Goal: Task Accomplishment & Management: Manage account settings

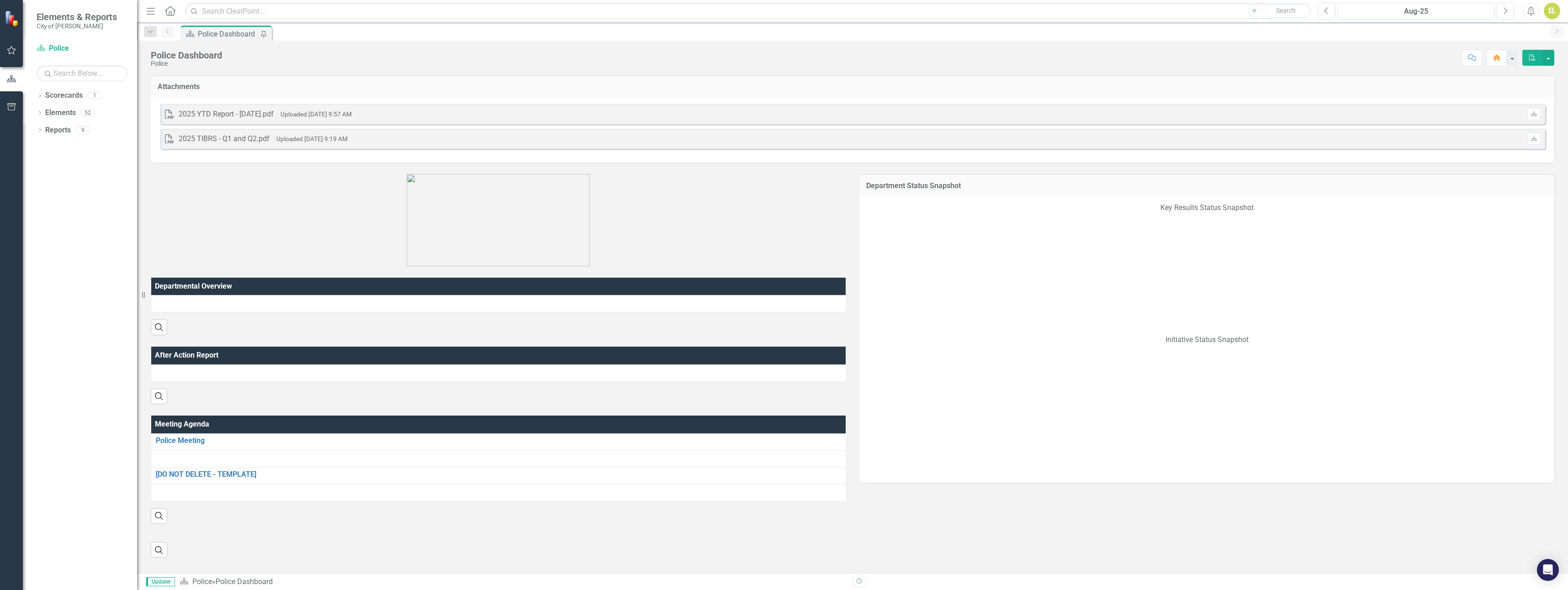
click at [54, 96] on link "Scorecards" at bounding box center [63, 95] width 37 height 10
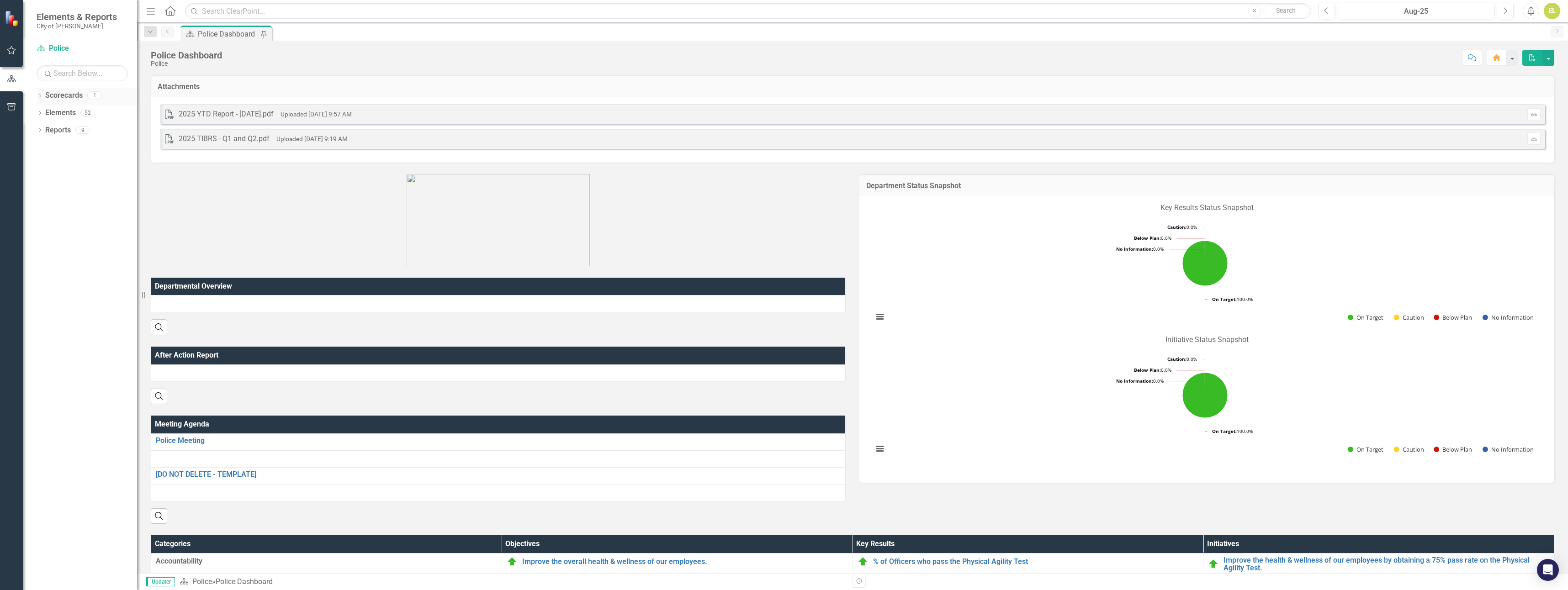
click at [68, 90] on link "Scorecards" at bounding box center [63, 95] width 37 height 10
click at [11, 72] on button "button" at bounding box center [11, 79] width 23 height 15
click at [12, 48] on icon "button" at bounding box center [12, 50] width 10 height 7
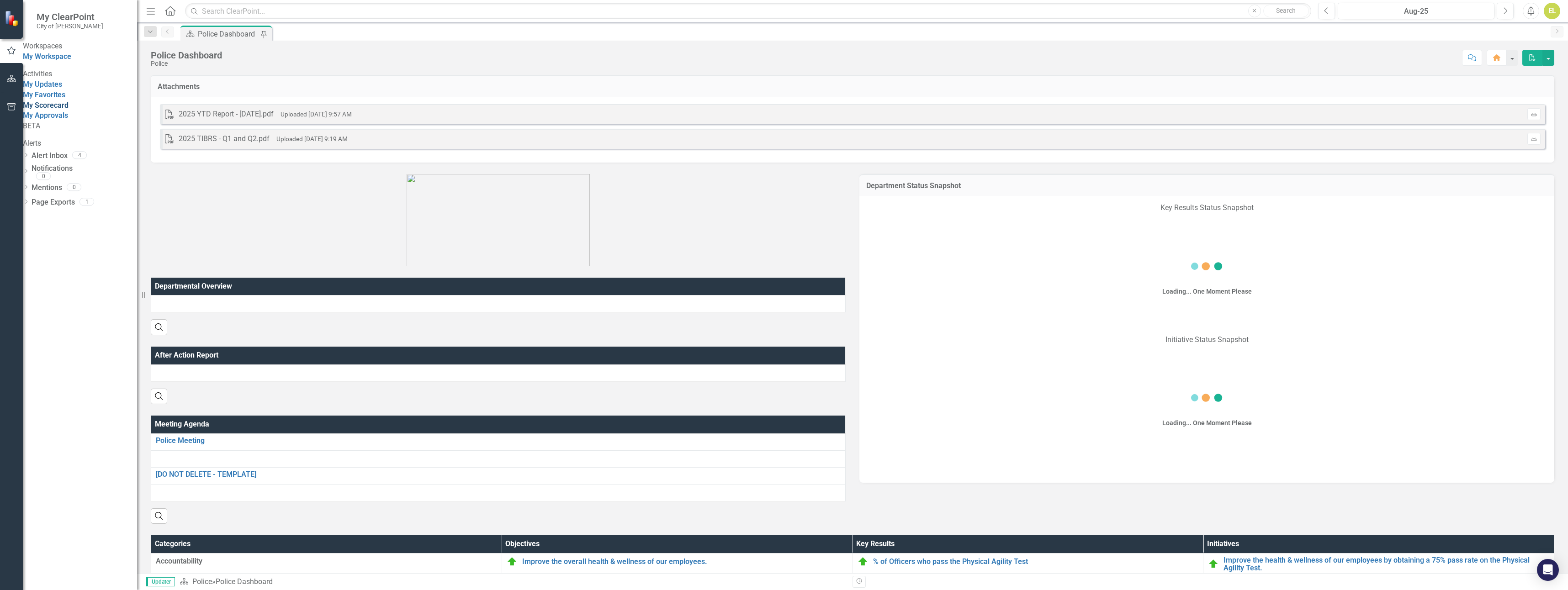
click at [64, 109] on link "My Scorecard" at bounding box center [46, 105] width 46 height 9
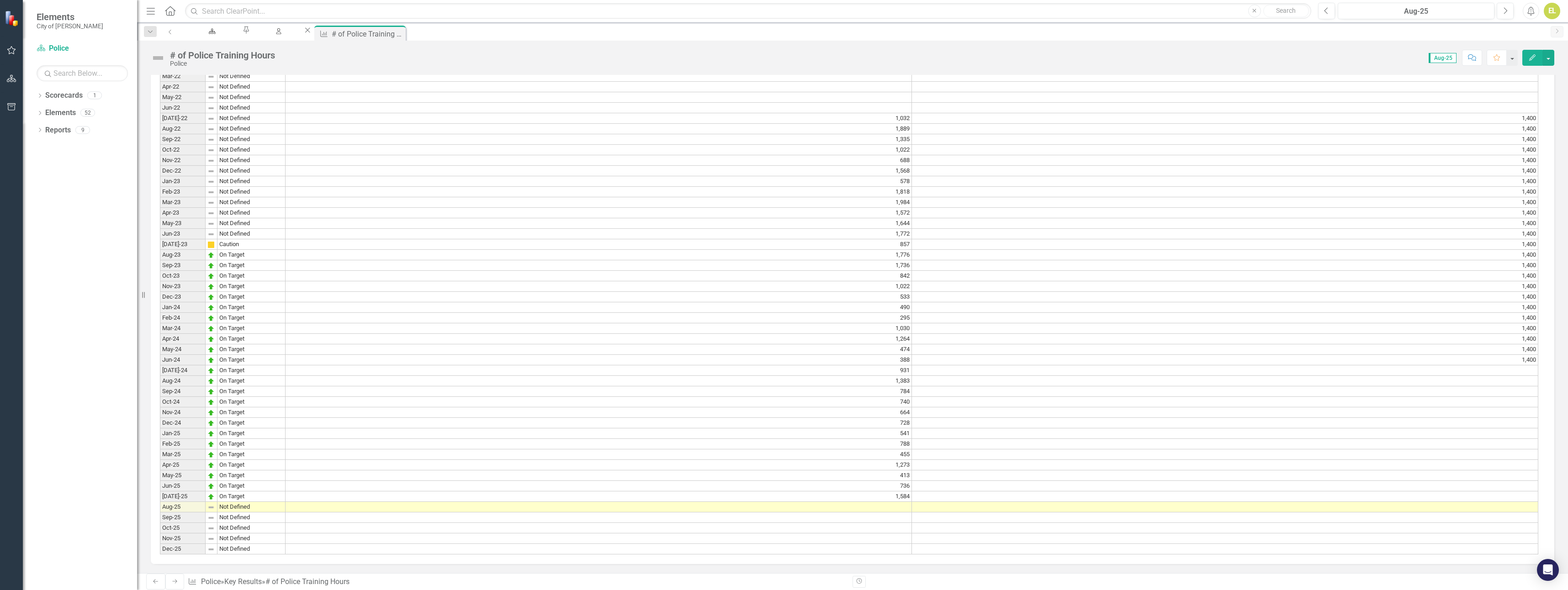
scroll to position [589, 0]
click at [903, 504] on td at bounding box center [599, 507] width 626 height 10
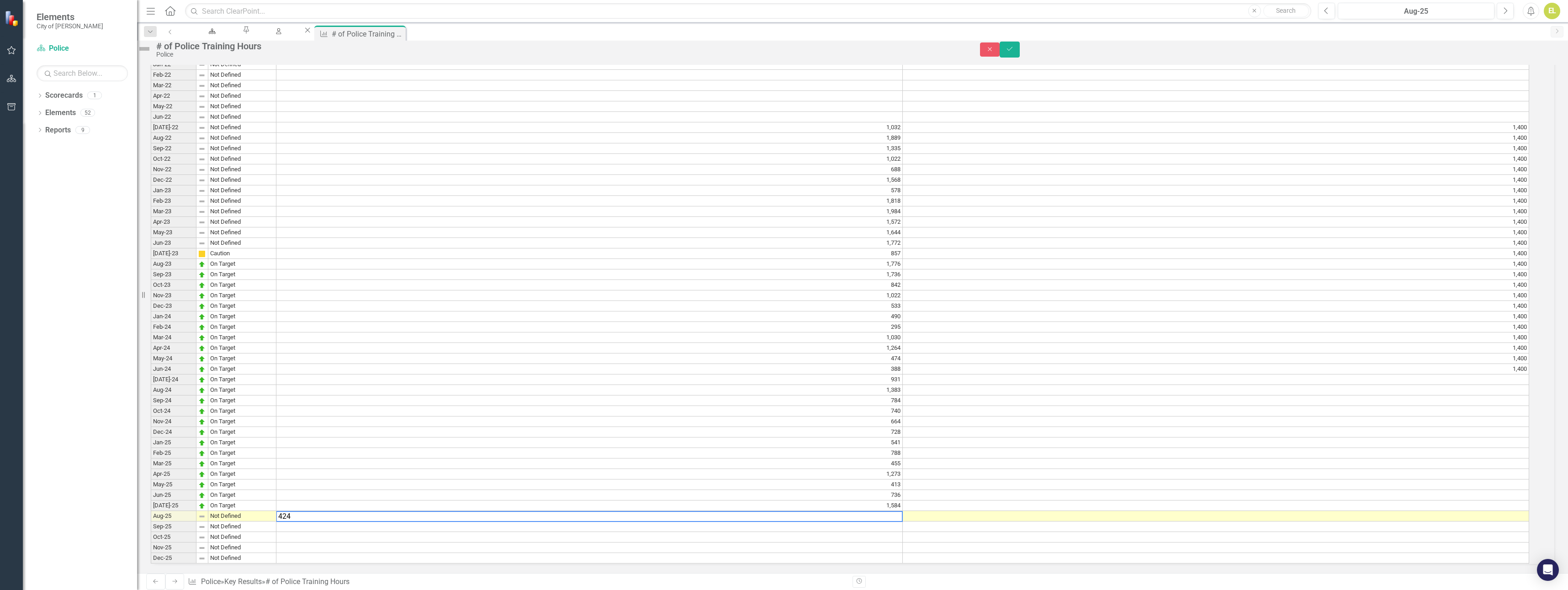
type textarea "424"
click at [233, 512] on td "Not Defined" at bounding box center [242, 516] width 68 height 10
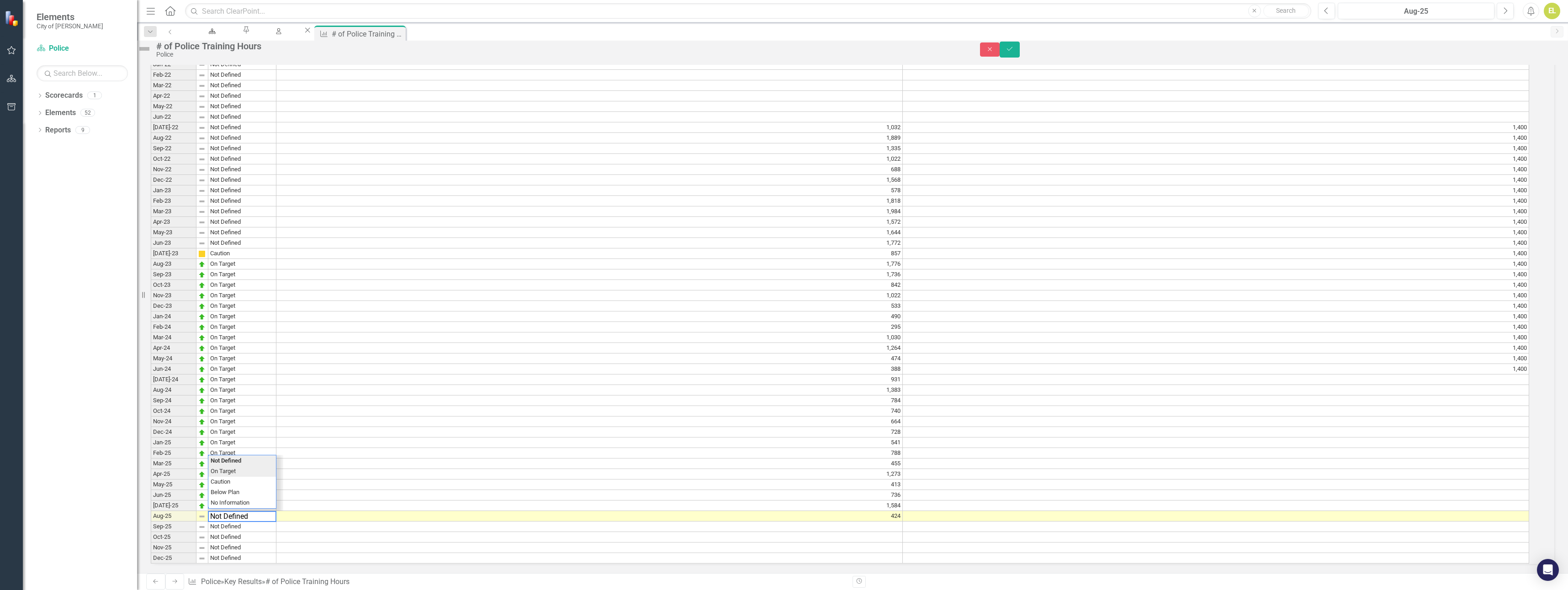
click at [242, 459] on div "Period Status Actual Target Jan-22 Not Defined Feb-22 Not Defined Mar-22 Not De…" at bounding box center [839, 306] width 1379 height 516
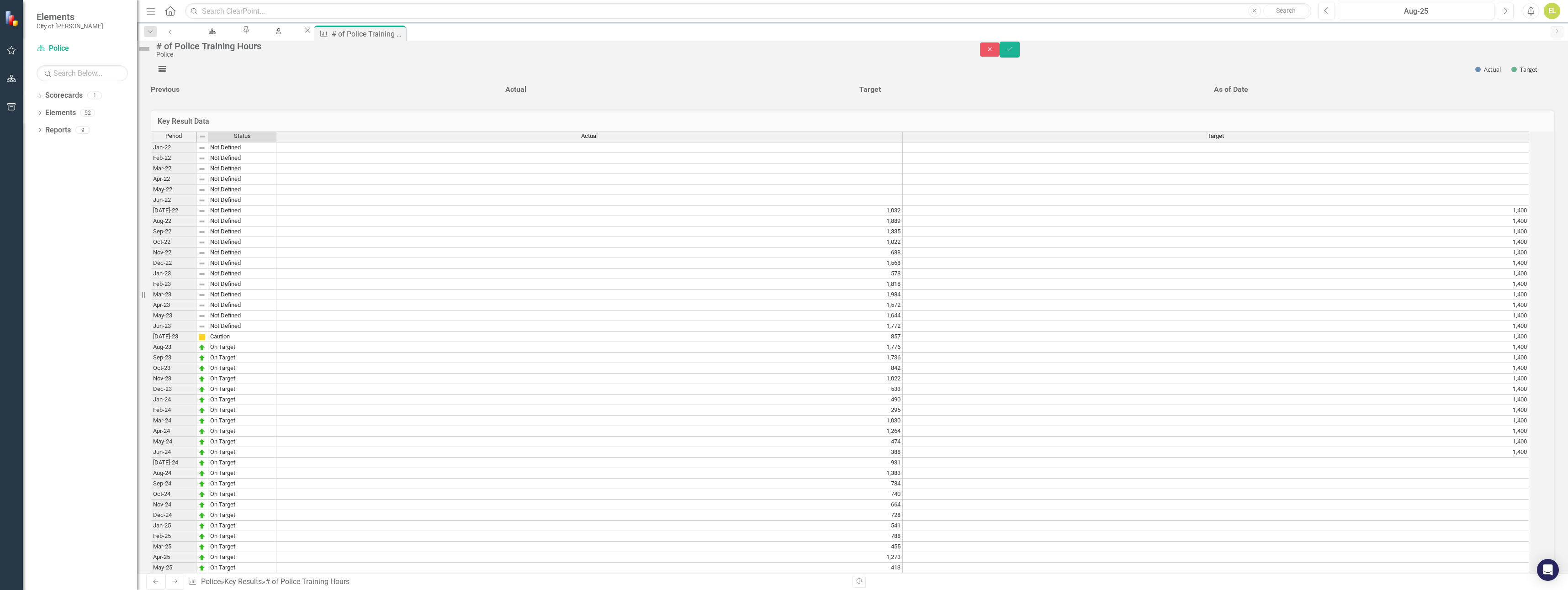
click at [152, 52] on img at bounding box center [144, 49] width 14 height 14
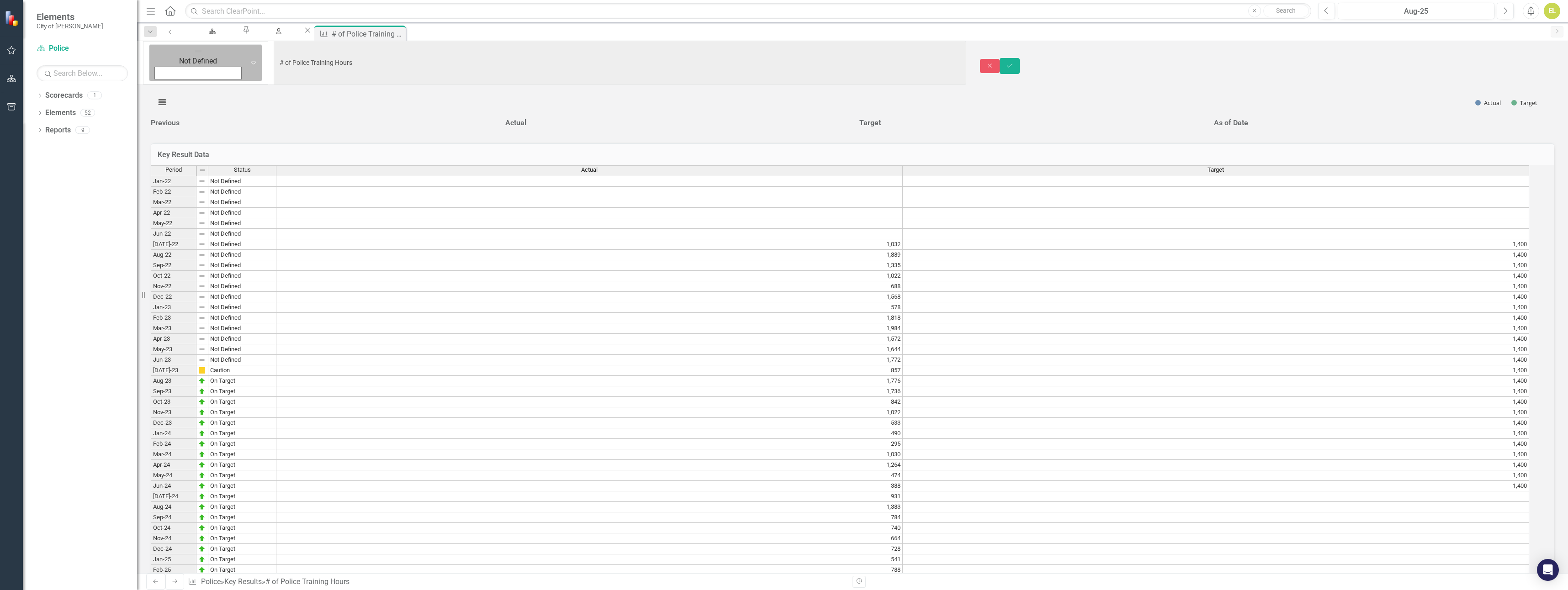
click at [249, 59] on icon "Expand" at bounding box center [253, 62] width 10 height 7
drag, startPoint x: 186, startPoint y: 81, endPoint x: 681, endPoint y: 91, distance: 495.1
click at [1014, 65] on icon "Save" at bounding box center [1010, 68] width 8 height 6
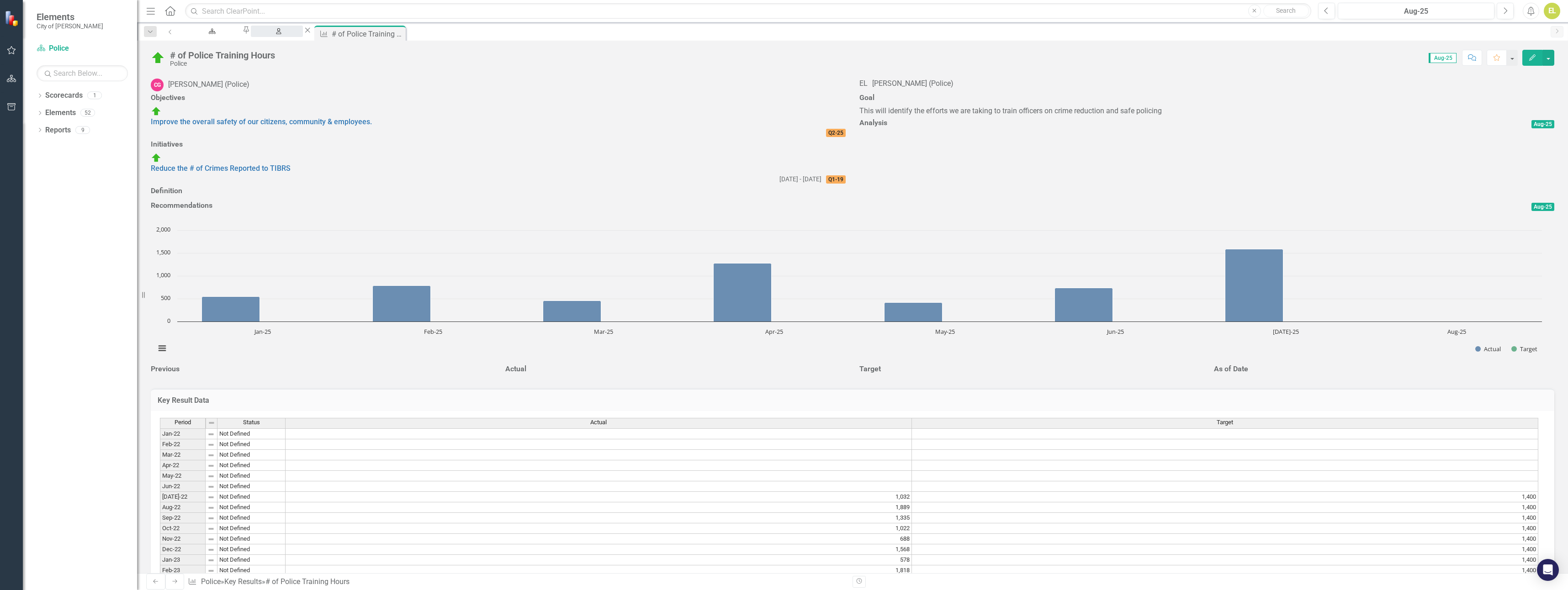
click at [295, 35] on div "My Scorecard" at bounding box center [276, 40] width 36 height 11
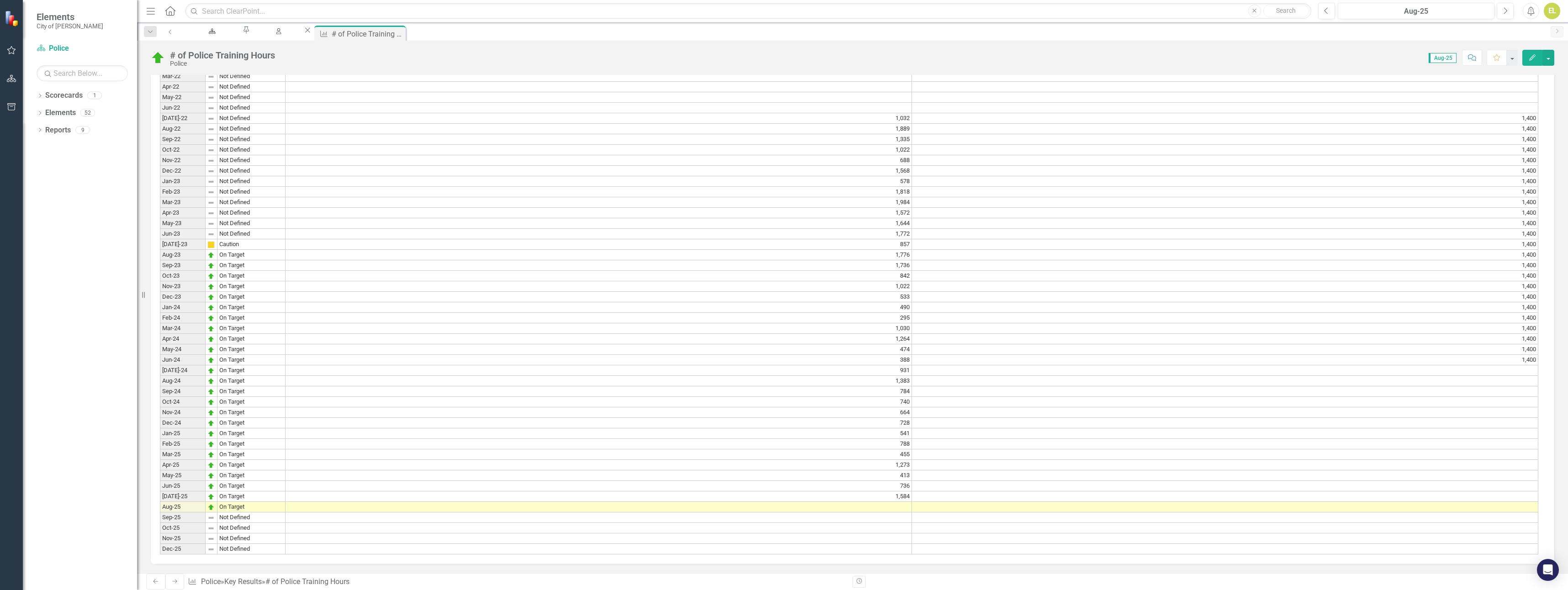
scroll to position [589, 0]
click at [904, 504] on td at bounding box center [599, 507] width 626 height 10
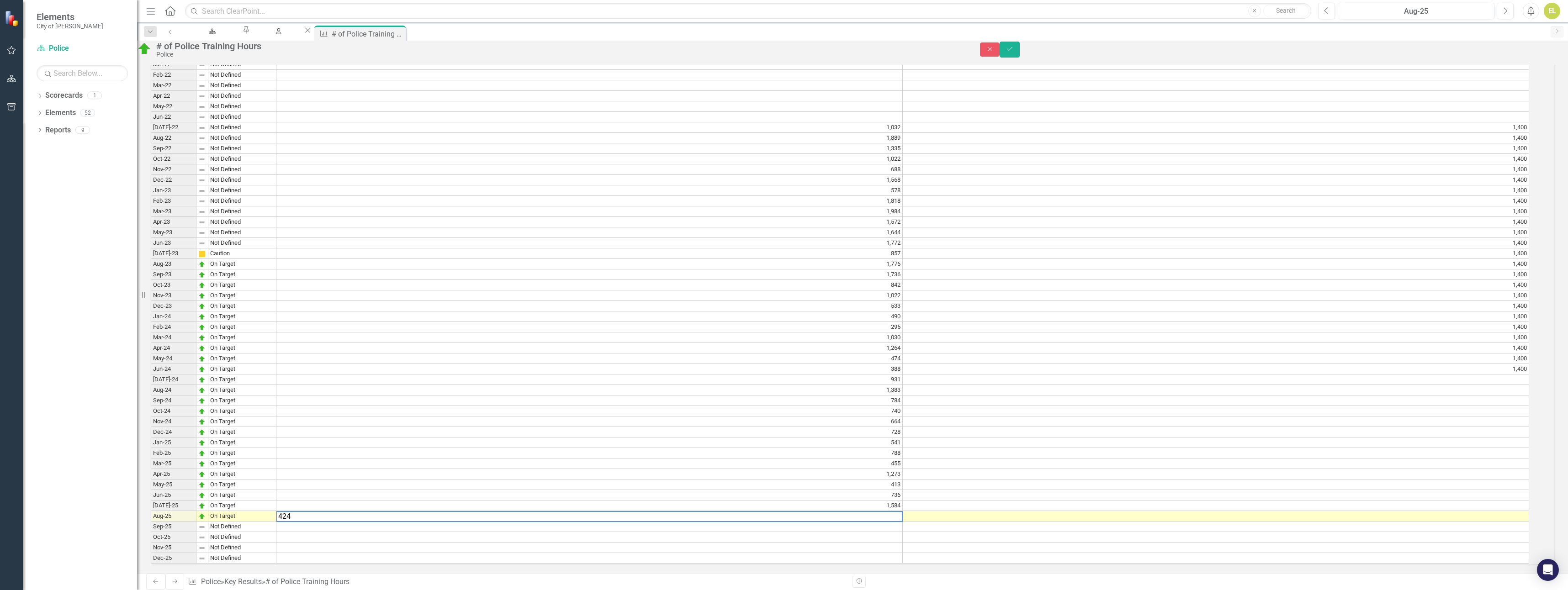
type textarea "424"
click at [679, 532] on td at bounding box center [589, 537] width 626 height 10
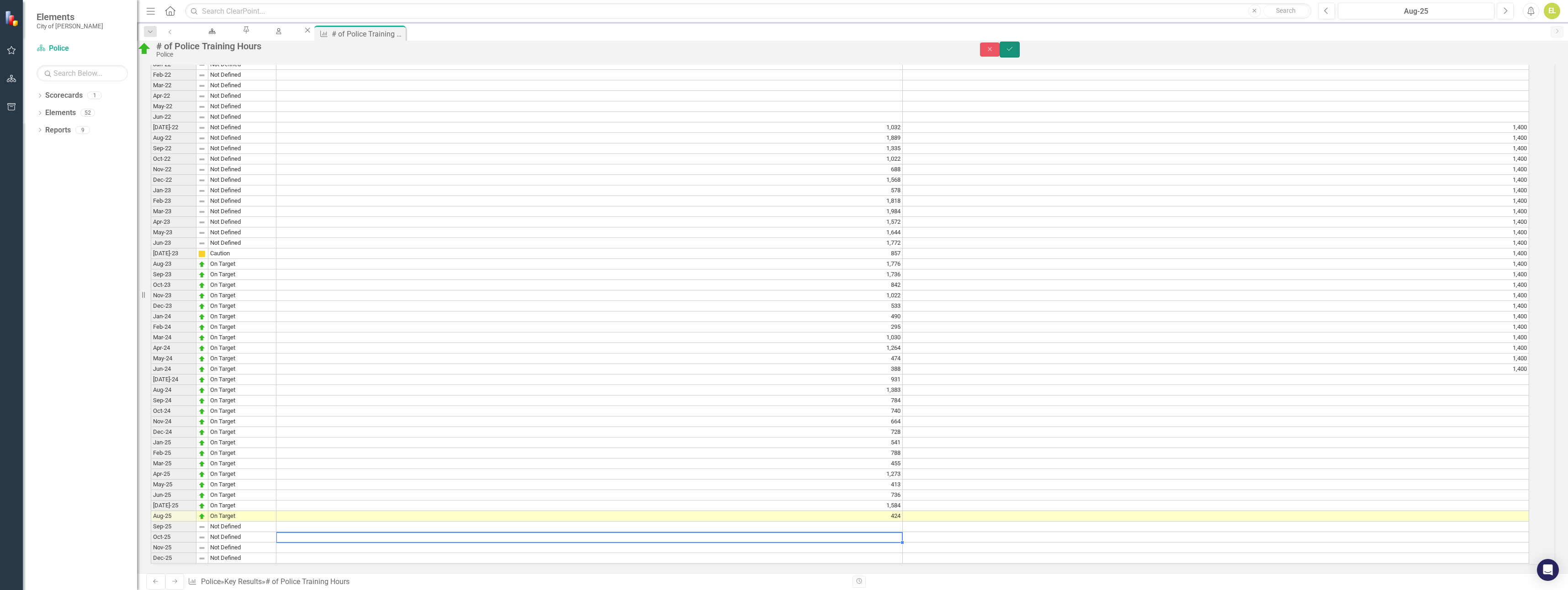
click at [1014, 51] on icon "Save" at bounding box center [1010, 49] width 8 height 6
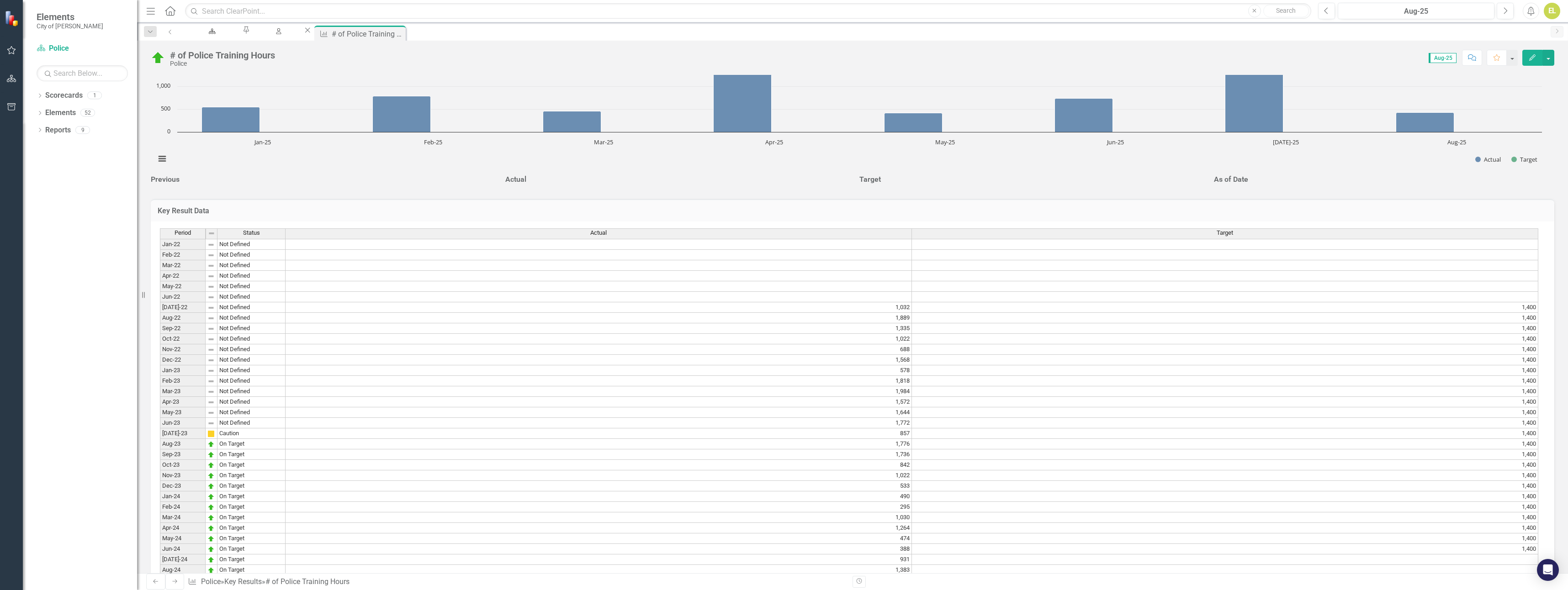
scroll to position [0, 0]
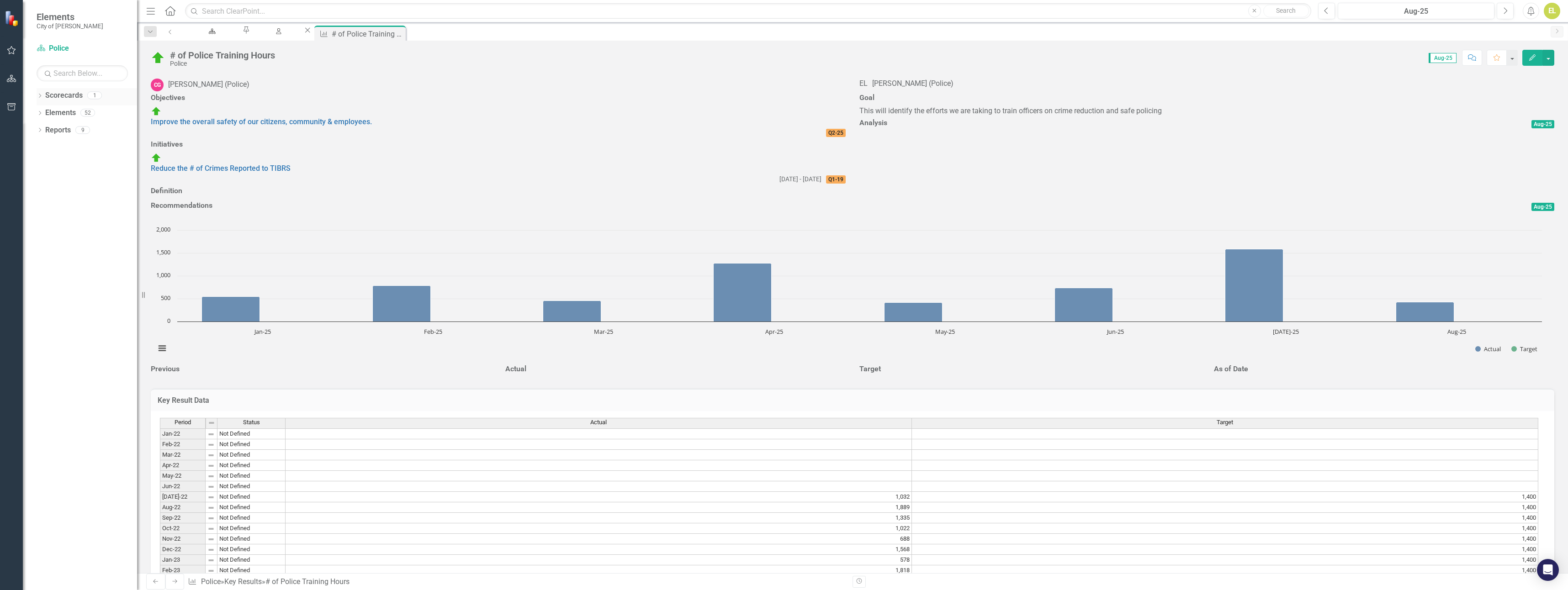
click at [70, 101] on link "Scorecards" at bounding box center [63, 95] width 37 height 10
click at [295, 34] on div "My Scorecard" at bounding box center [276, 40] width 36 height 11
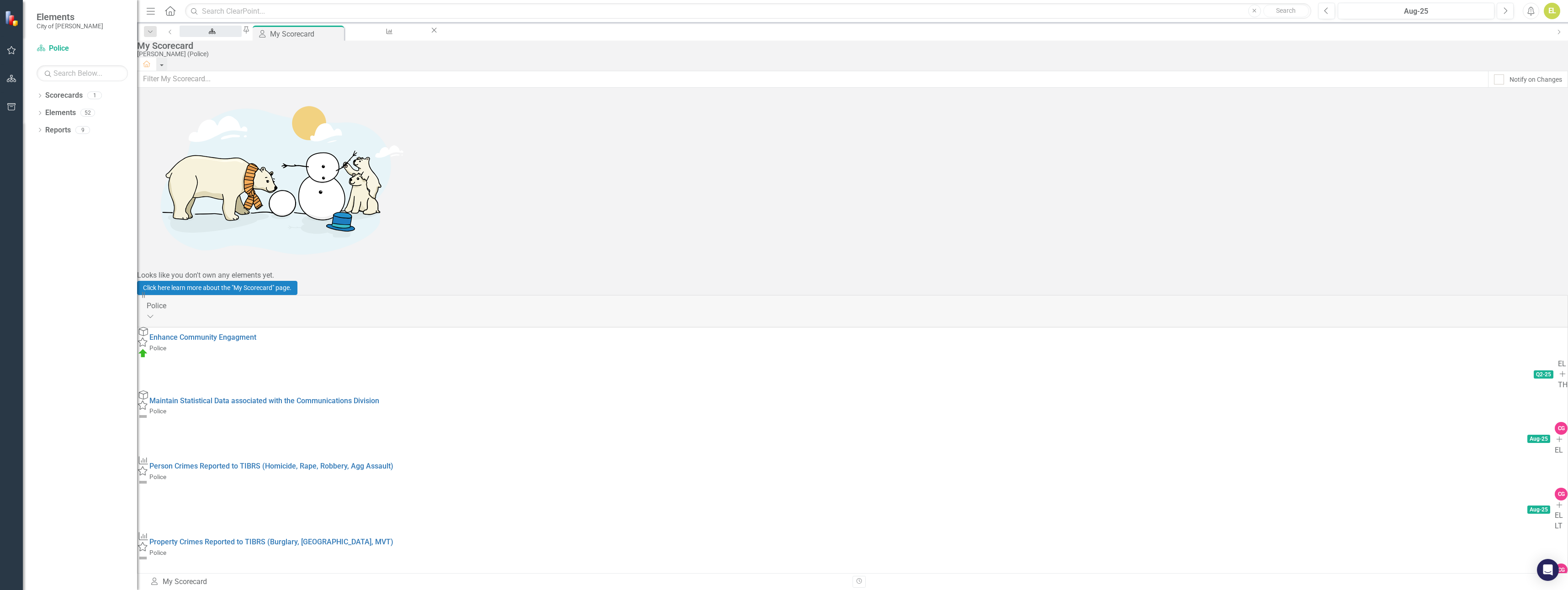
scroll to position [66, 0]
click at [226, 34] on div "Police Dashboard" at bounding box center [211, 40] width 46 height 11
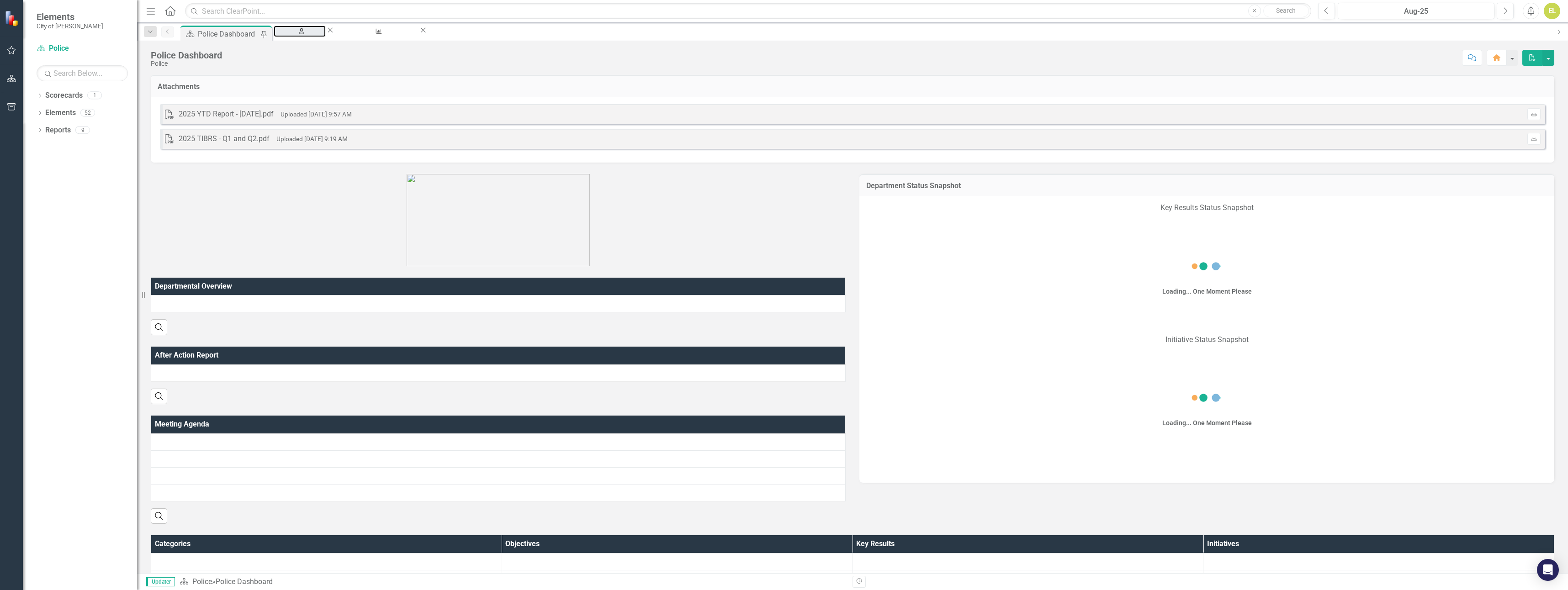
click at [318, 34] on div "My Scorecard" at bounding box center [299, 40] width 36 height 11
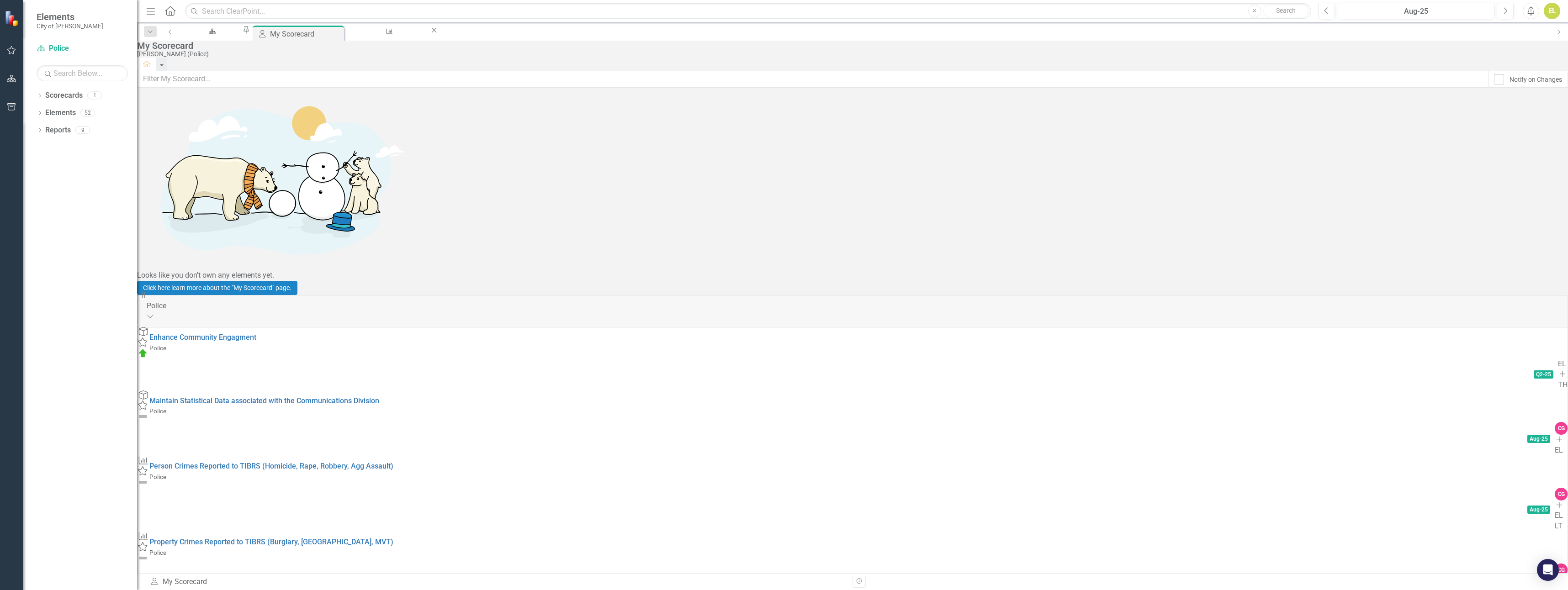
drag, startPoint x: 206, startPoint y: 250, endPoint x: 230, endPoint y: 248, distance: 24.1
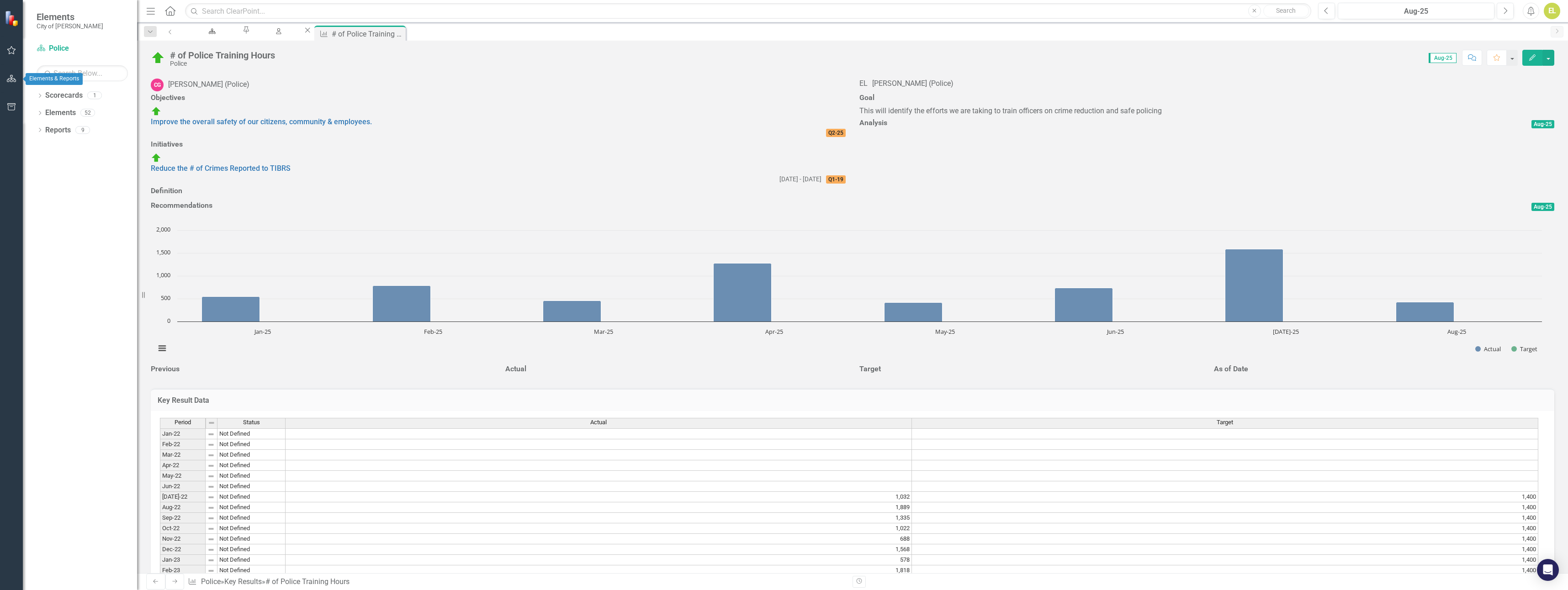
click at [13, 75] on icon "button" at bounding box center [12, 78] width 10 height 7
click at [295, 34] on div "My Scorecard" at bounding box center [276, 40] width 36 height 11
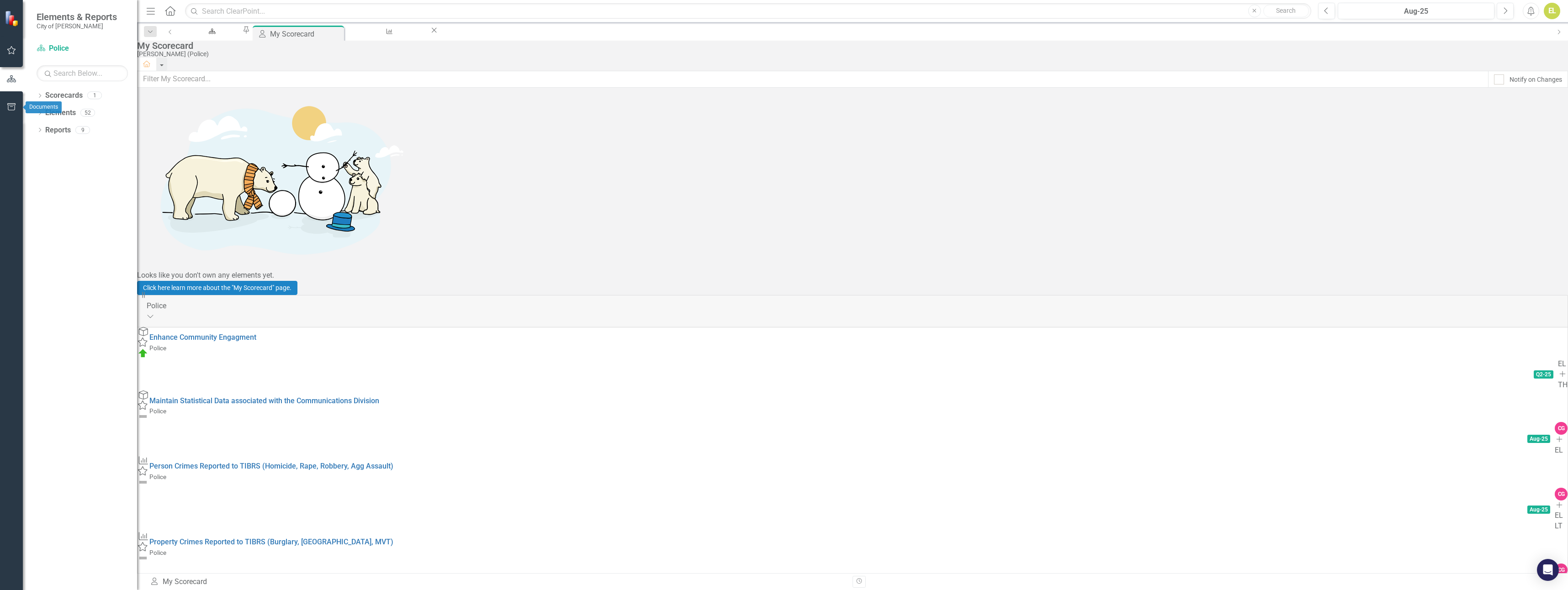
click at [13, 105] on icon "button" at bounding box center [12, 106] width 10 height 7
click at [13, 46] on button "button" at bounding box center [12, 51] width 21 height 19
click at [67, 61] on link "My Workspace" at bounding box center [47, 56] width 48 height 9
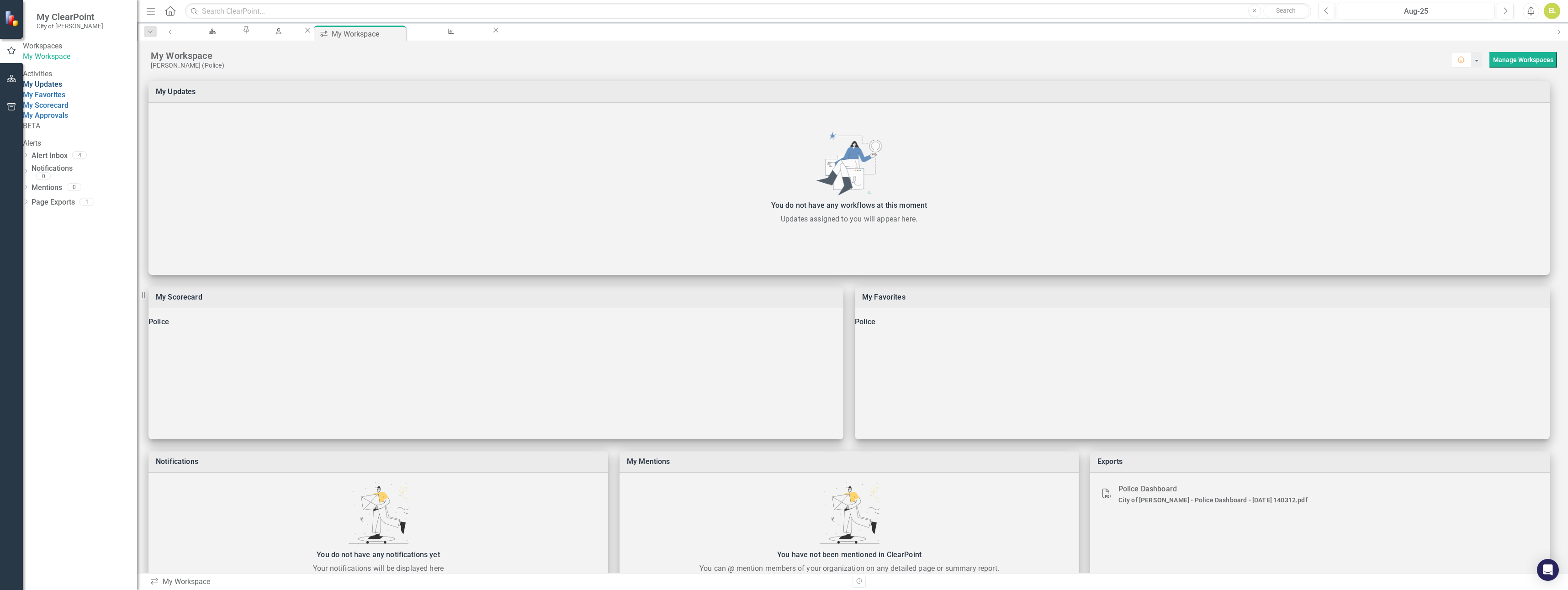
click at [59, 89] on link "My Updates" at bounding box center [43, 84] width 40 height 9
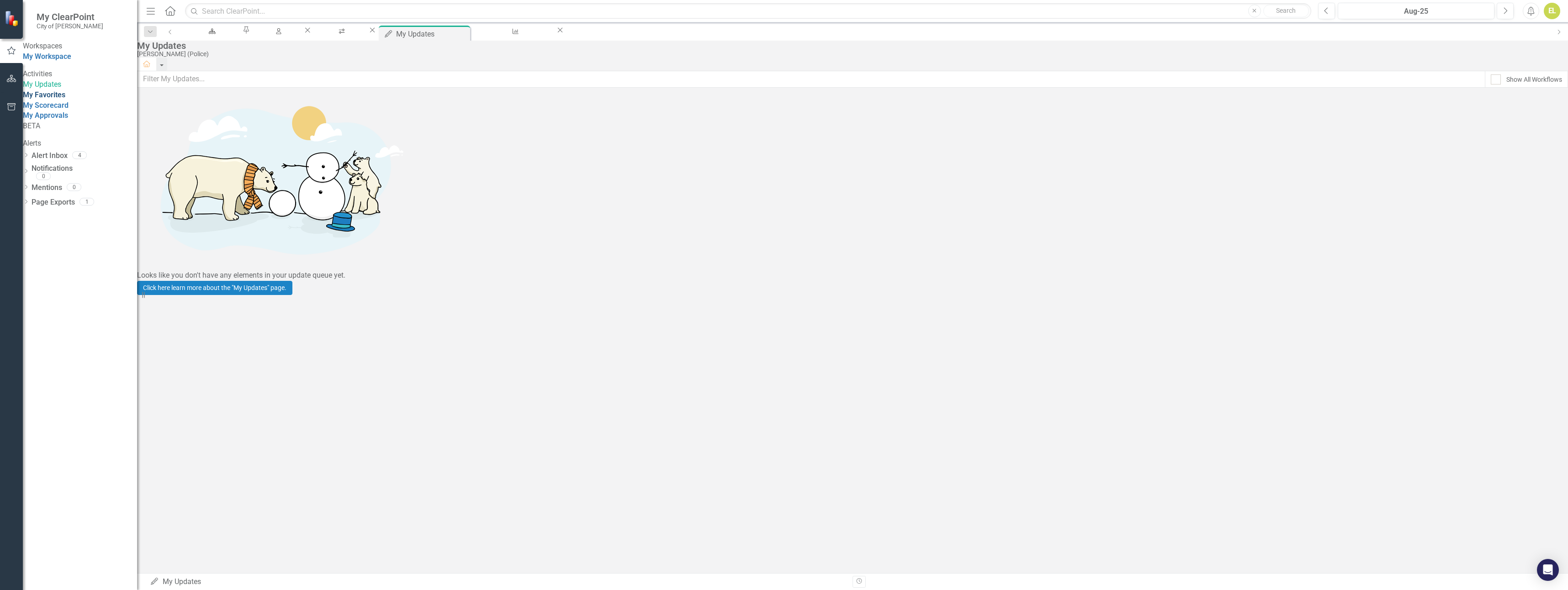
click at [64, 99] on link "My Favorites" at bounding box center [44, 94] width 43 height 9
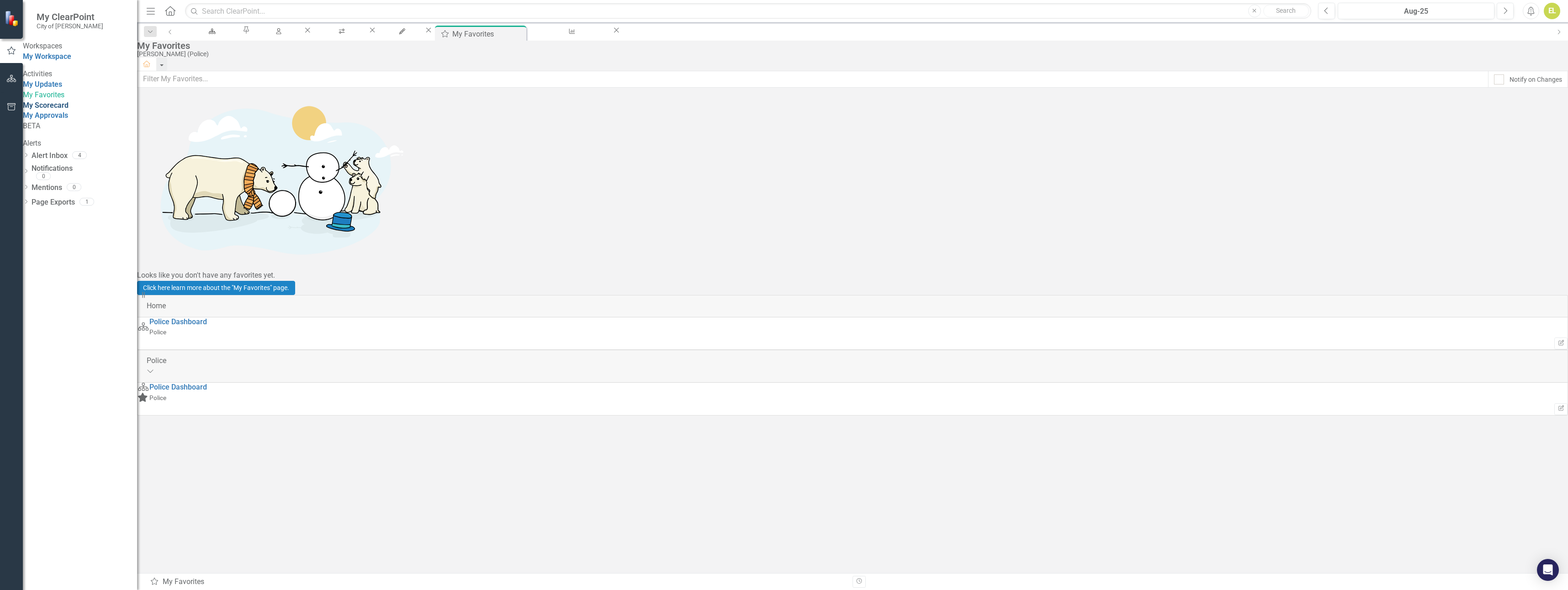
click at [66, 109] on link "My Scorecard" at bounding box center [46, 105] width 46 height 9
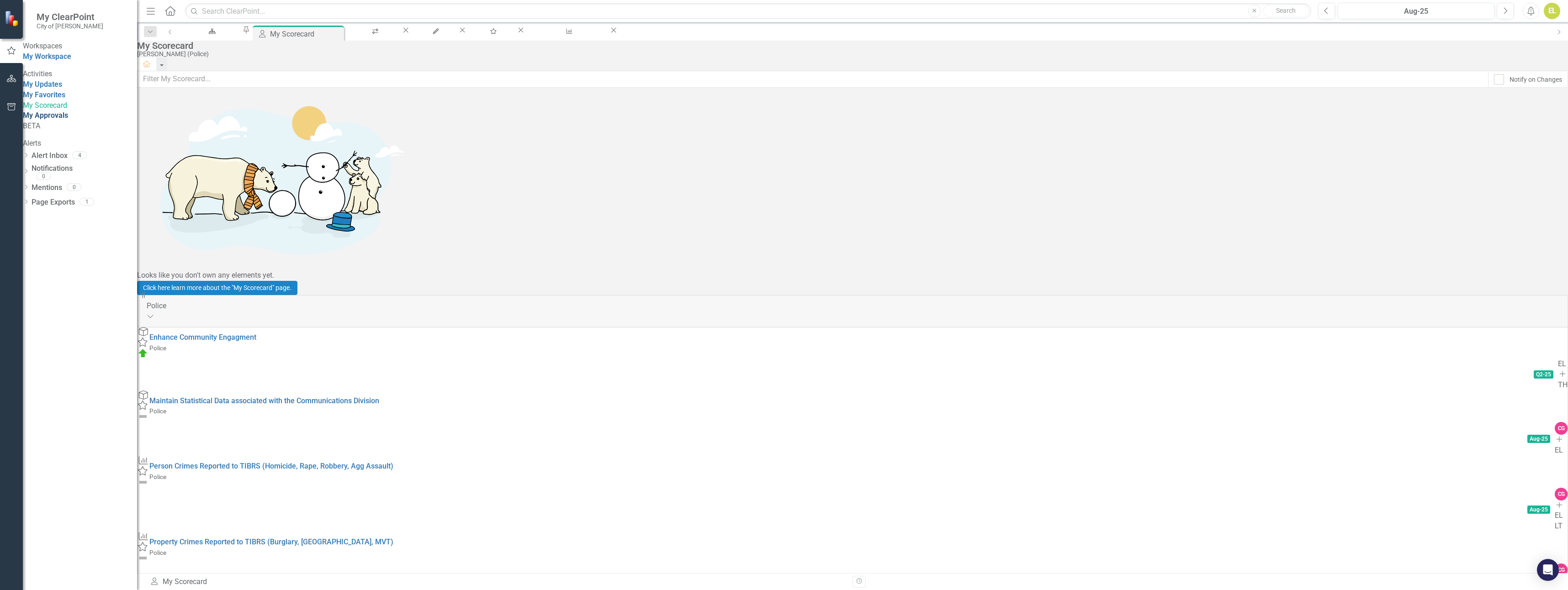
click at [64, 120] on link "My Approvals" at bounding box center [45, 115] width 45 height 9
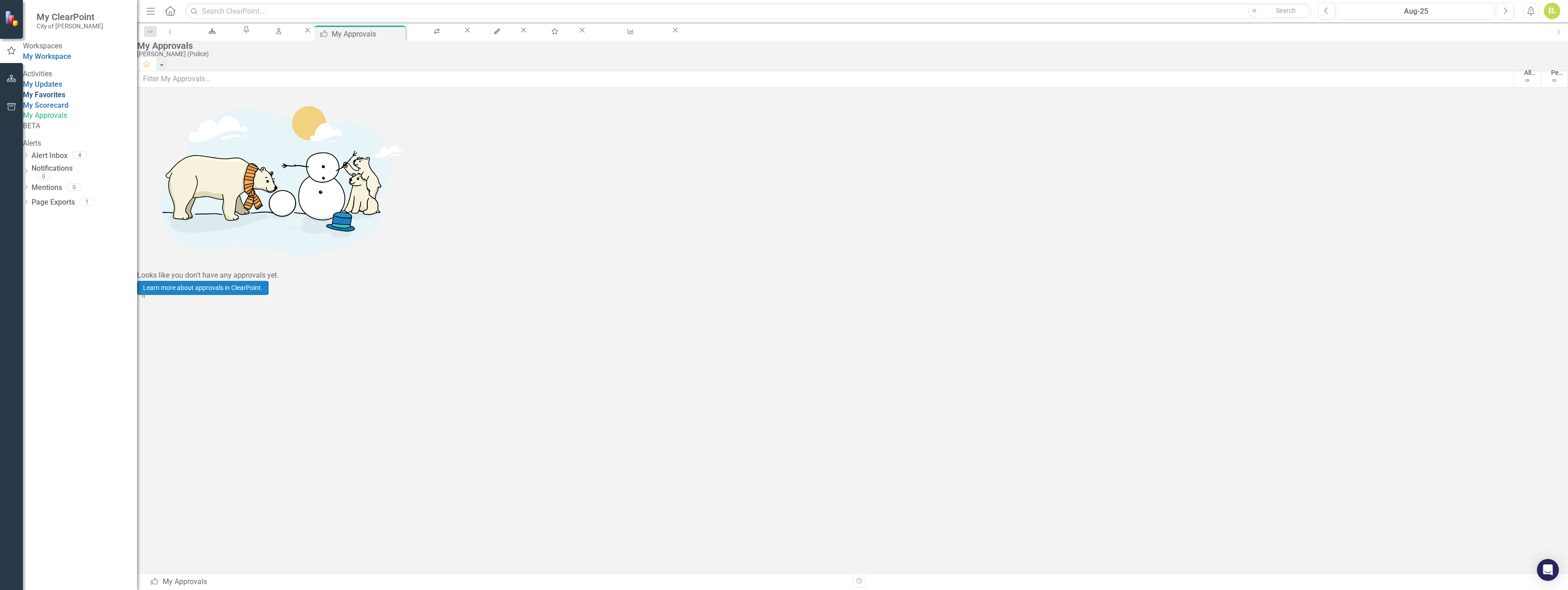
click at [66, 99] on link "My Favorites" at bounding box center [44, 94] width 43 height 9
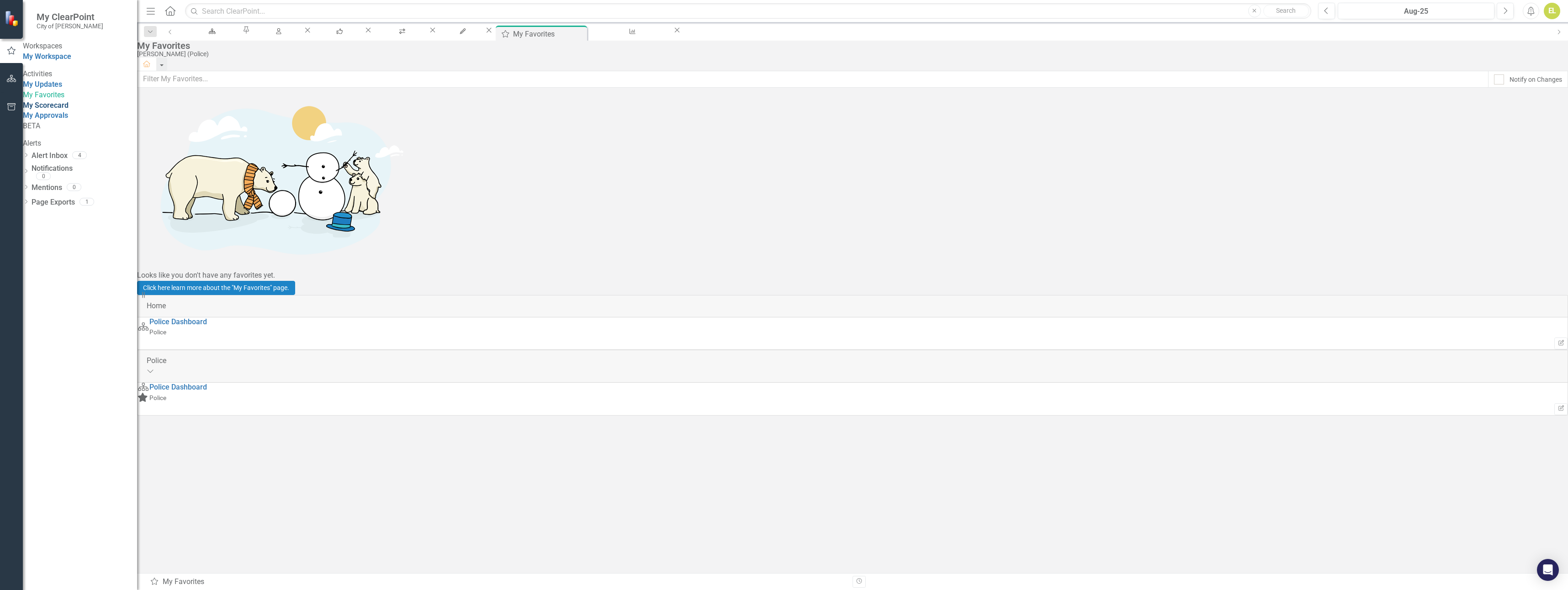
click at [68, 109] on link "My Scorecard" at bounding box center [46, 105] width 46 height 9
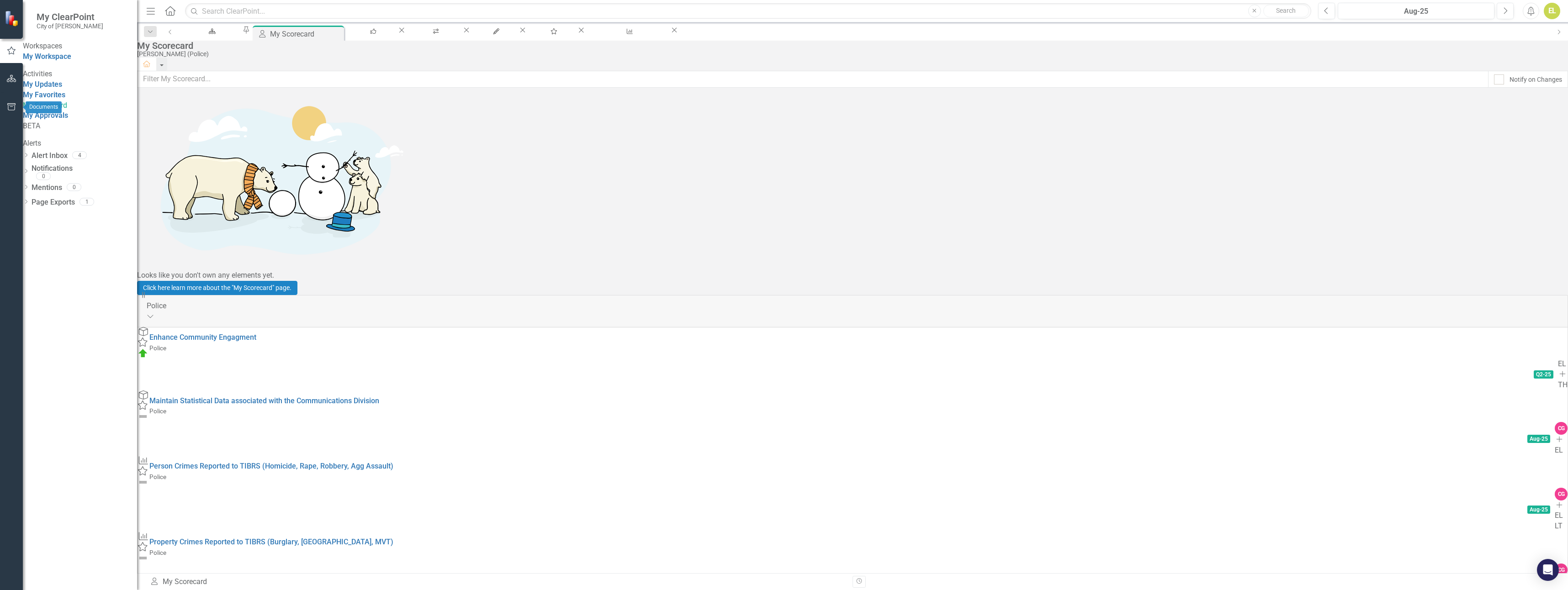
click at [11, 103] on icon "button" at bounding box center [12, 106] width 10 height 7
